Goal: Task Accomplishment & Management: Complete application form

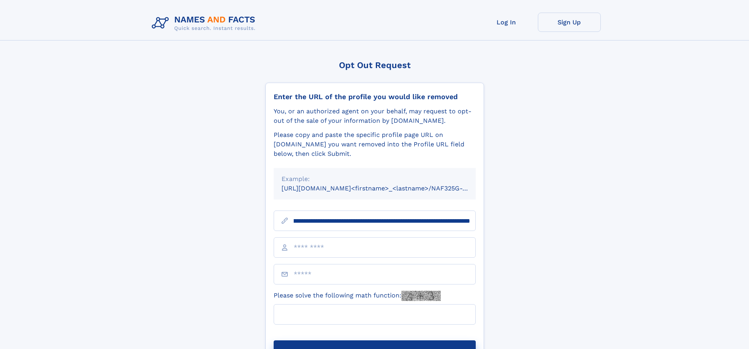
scroll to position [0, 94]
type input "**********"
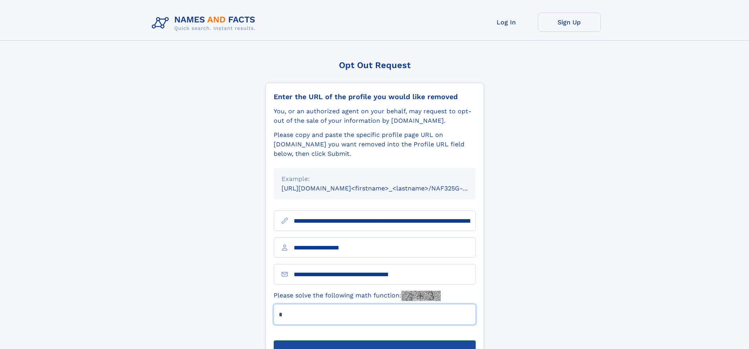
type input "*"
click at [374, 340] on button "Submit Opt Out Request" at bounding box center [374, 352] width 202 height 25
